Goal: Information Seeking & Learning: Learn about a topic

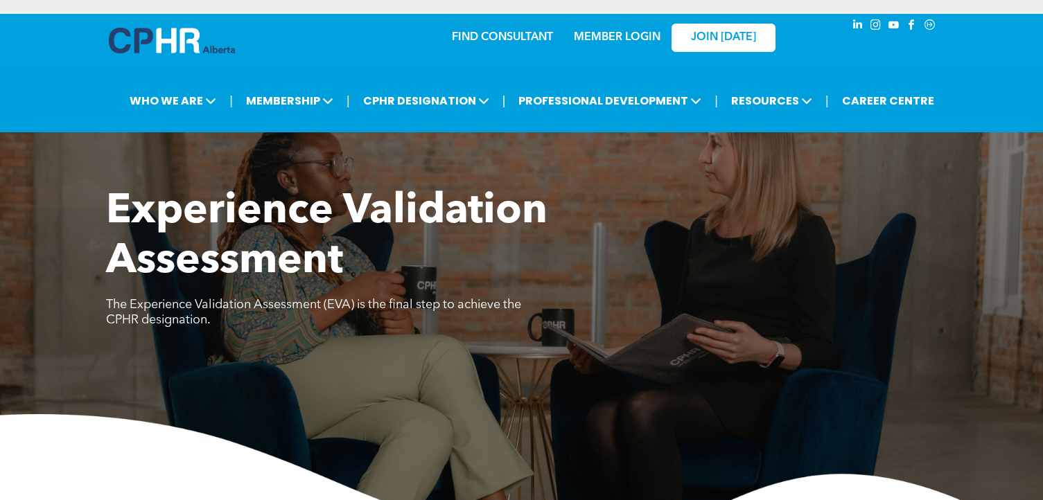
scroll to position [2089, 0]
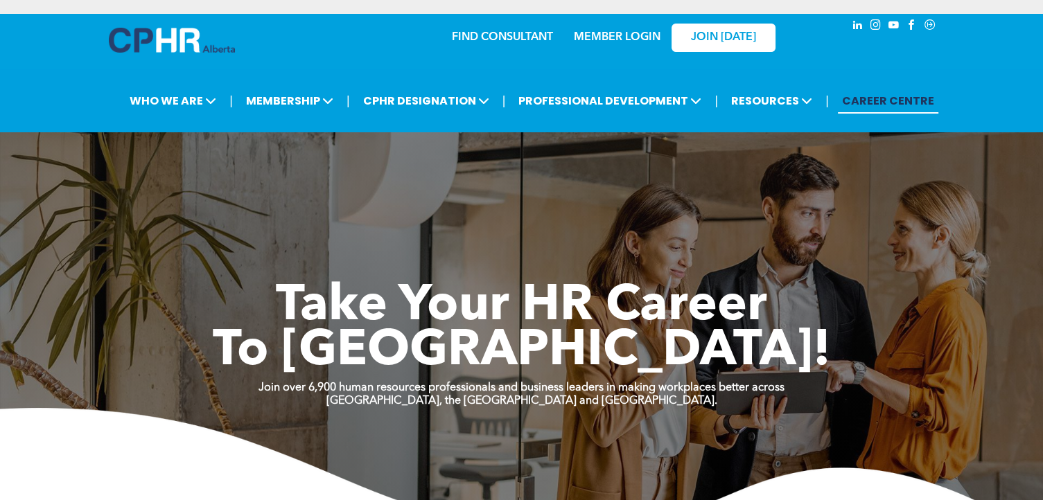
click at [601, 41] on link "MEMBER LOGIN" at bounding box center [617, 37] width 87 height 11
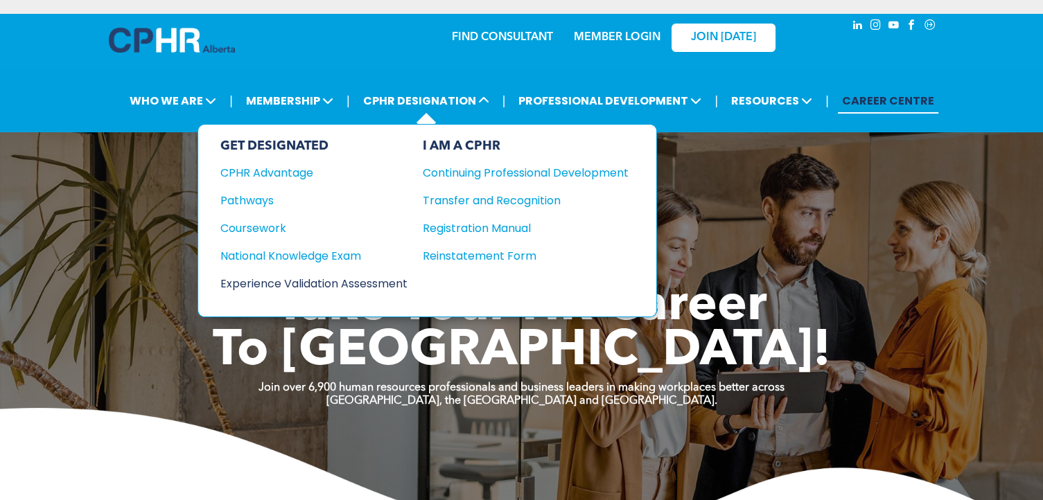
click at [297, 283] on div "Experience Validation Assessment" at bounding box center [304, 283] width 168 height 17
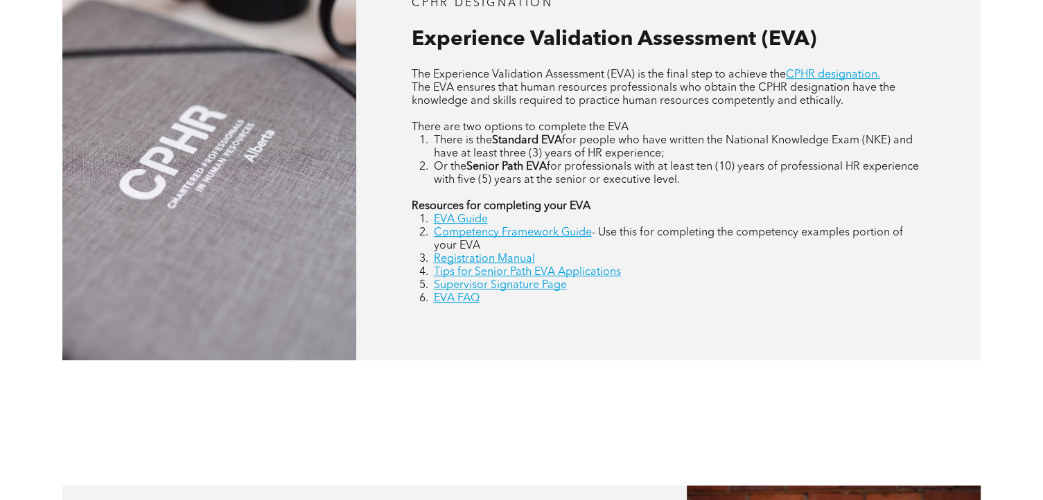
scroll to position [671, 0]
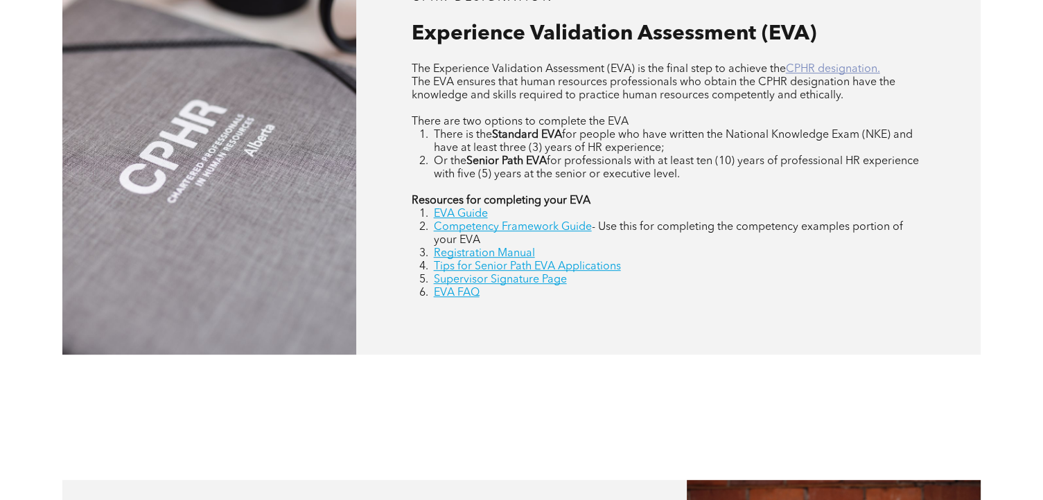
click at [852, 64] on link "CPHR designation." at bounding box center [833, 69] width 94 height 11
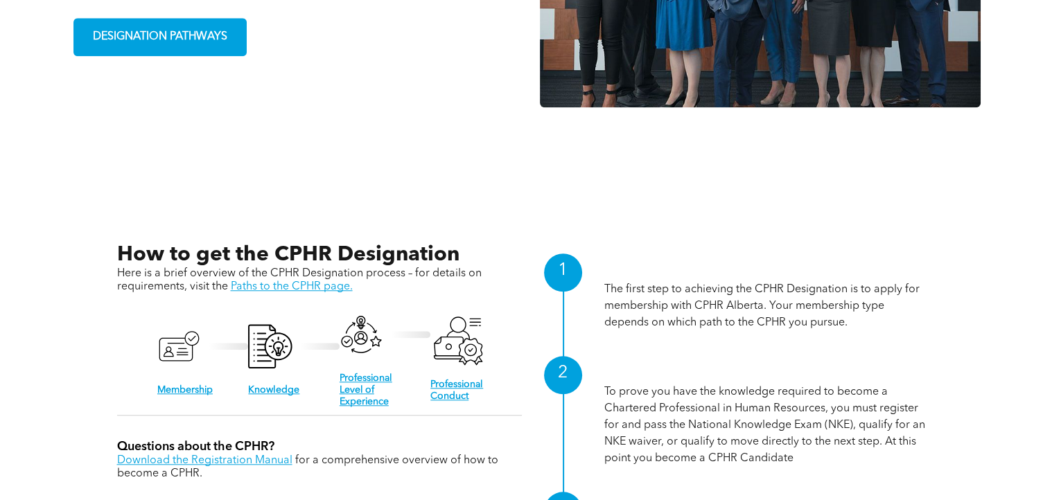
scroll to position [1210, 0]
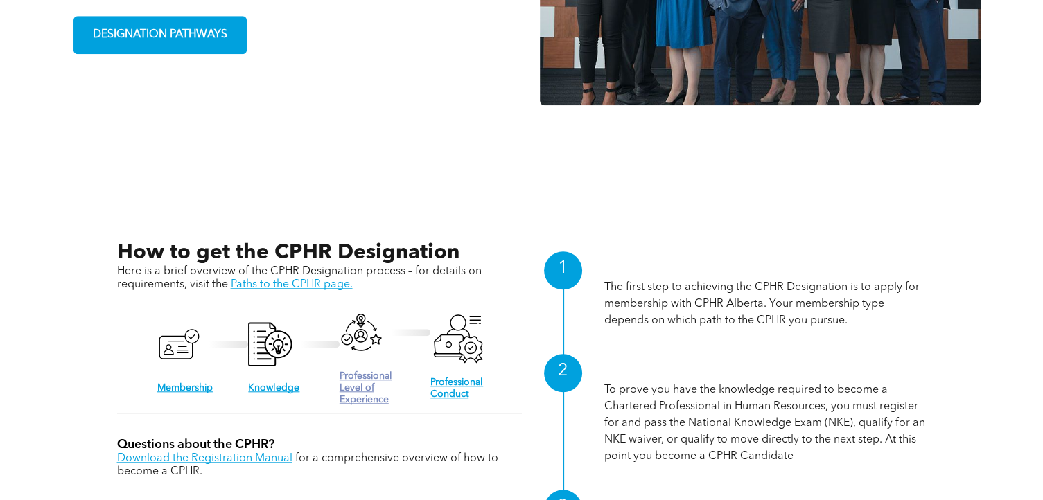
click at [361, 373] on link "Professional Level of Experience" at bounding box center [366, 387] width 53 height 33
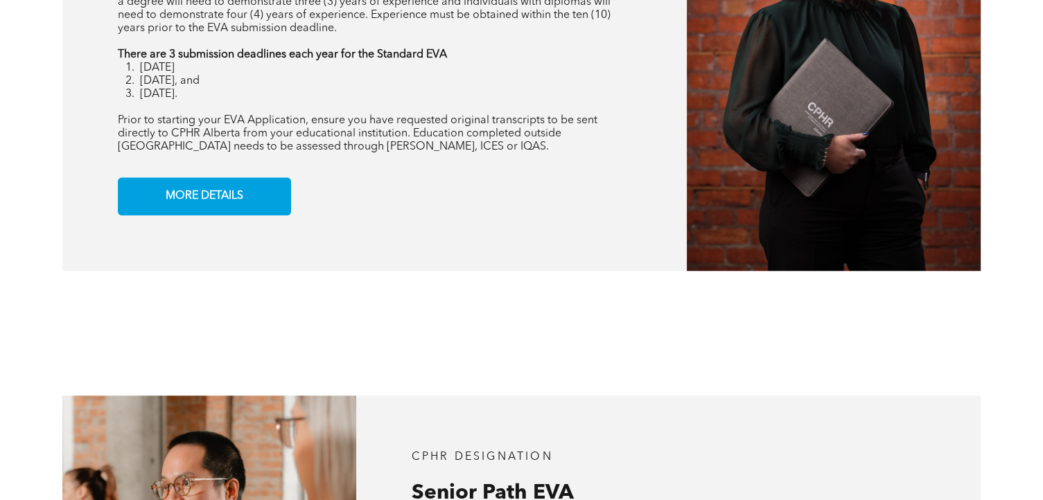
scroll to position [1038, 0]
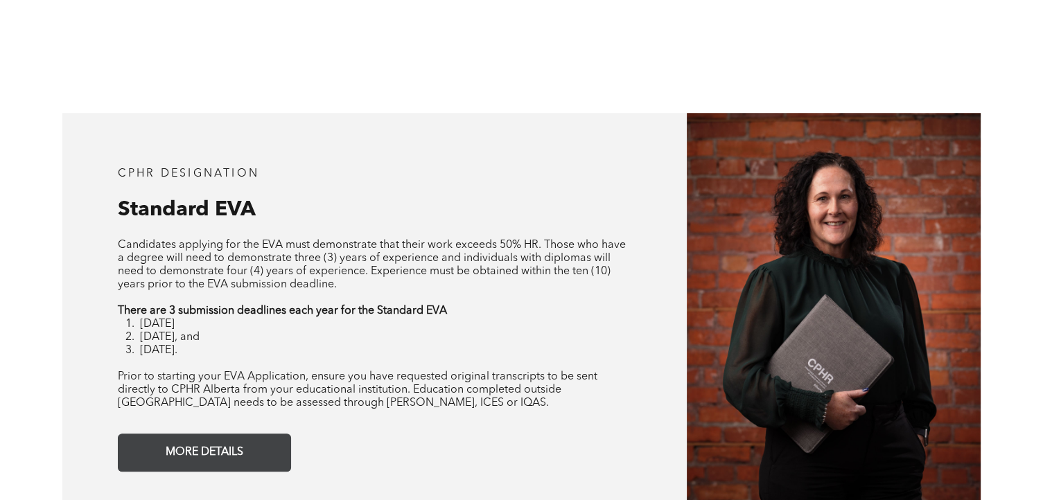
click at [200, 447] on span "MORE DETAILS" at bounding box center [204, 452] width 87 height 27
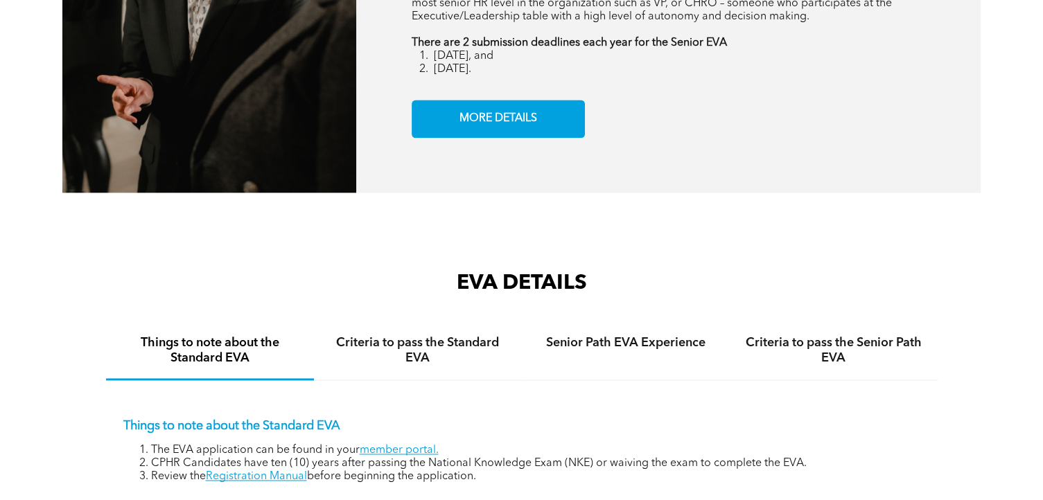
scroll to position [2145, 0]
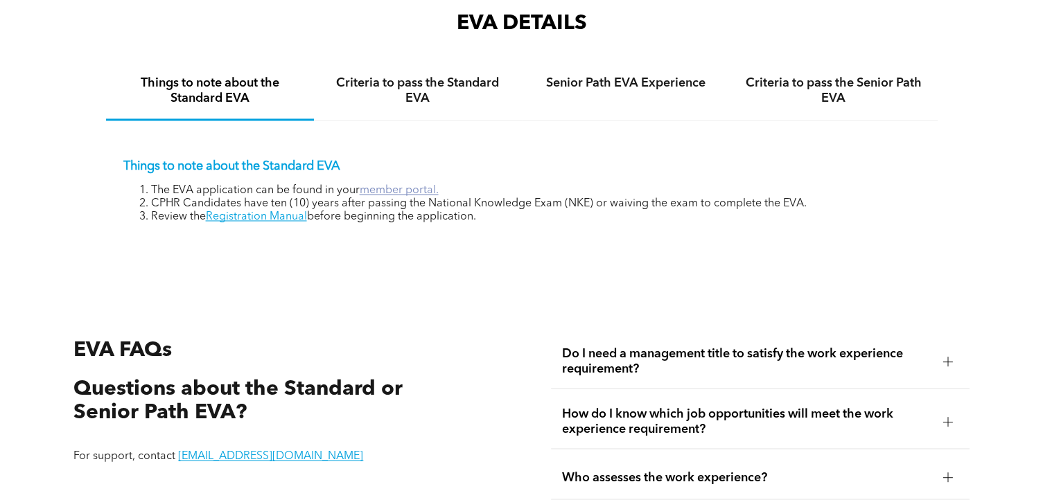
click at [415, 191] on link "member portal." at bounding box center [399, 190] width 79 height 11
